Goal: Task Accomplishment & Management: Manage account settings

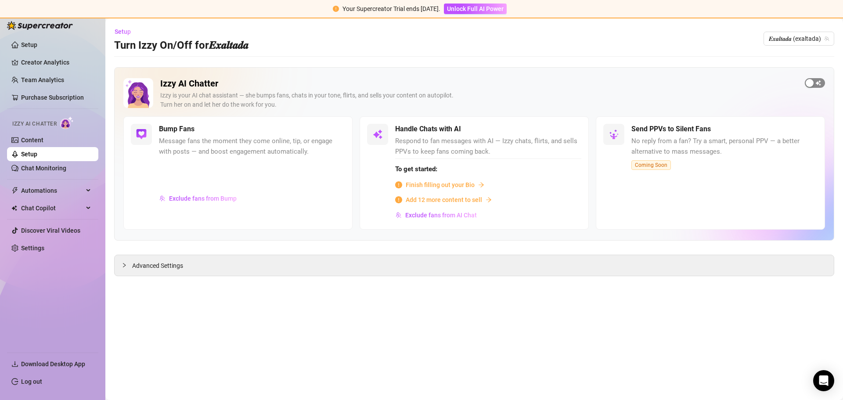
click at [819, 83] on span "button" at bounding box center [815, 83] width 20 height 10
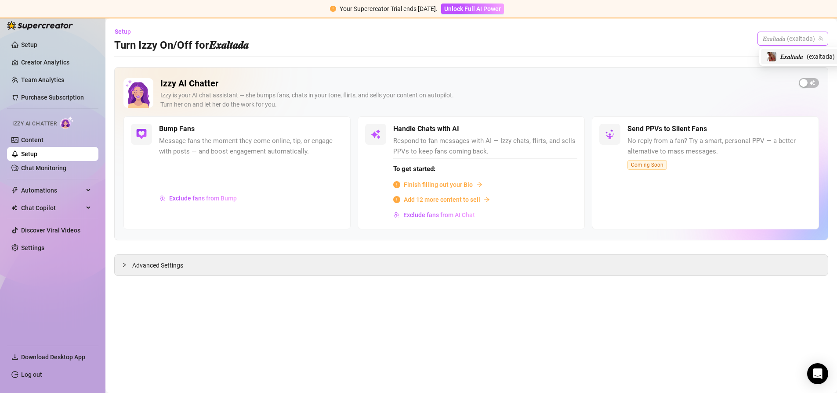
click at [806, 40] on span "𝑬𝒙𝒂𝒍𝒕𝒂𝒅𝒂 (exaltada)" at bounding box center [792, 38] width 60 height 13
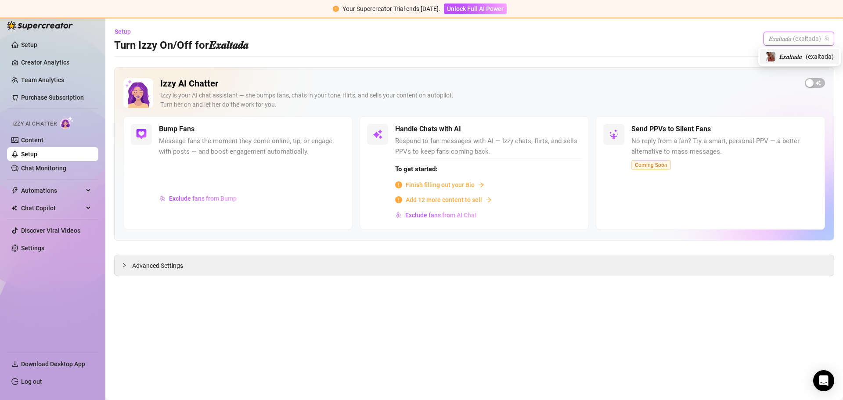
click at [800, 50] on div "𝑬𝒙𝒂𝒍𝒕𝒂𝒅𝒂 ( exaltada )" at bounding box center [799, 56] width 79 height 15
click at [819, 83] on span "button" at bounding box center [815, 83] width 20 height 10
